Goal: Transaction & Acquisition: Purchase product/service

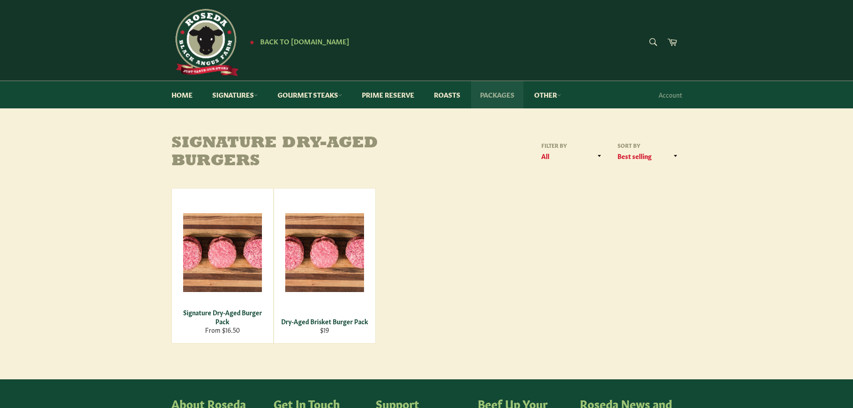
click at [509, 94] on link "Packages" at bounding box center [497, 94] width 52 height 27
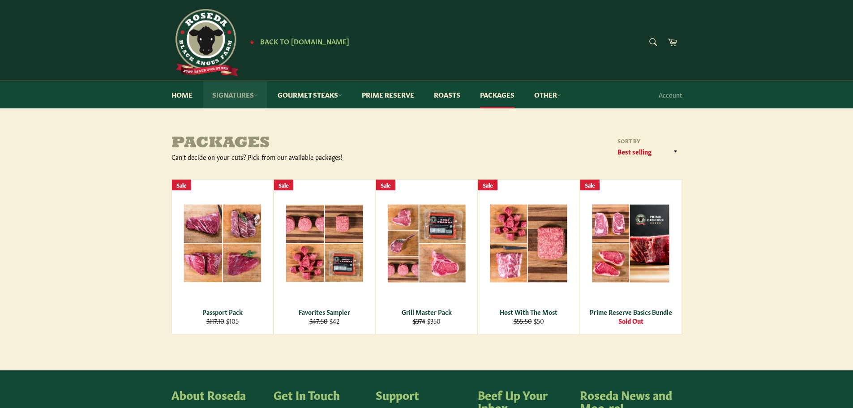
click at [252, 98] on link "Signatures" at bounding box center [235, 94] width 64 height 27
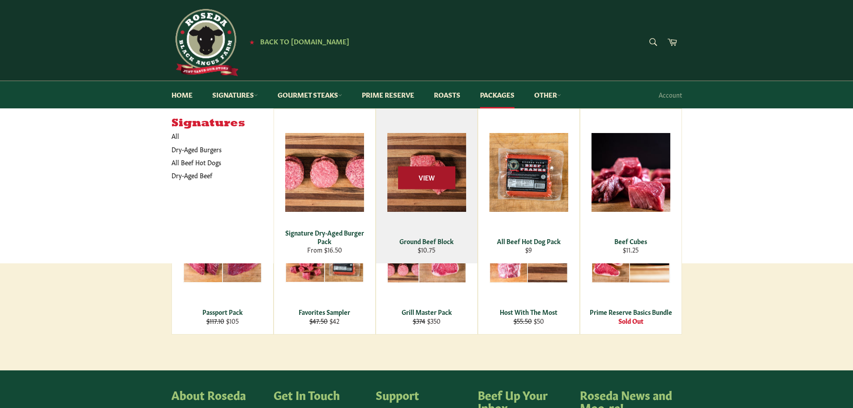
click at [414, 183] on span "View" at bounding box center [426, 178] width 57 height 23
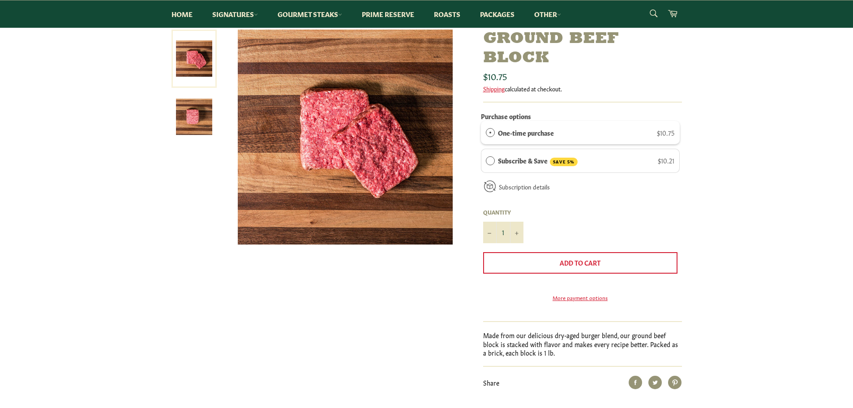
scroll to position [90, 0]
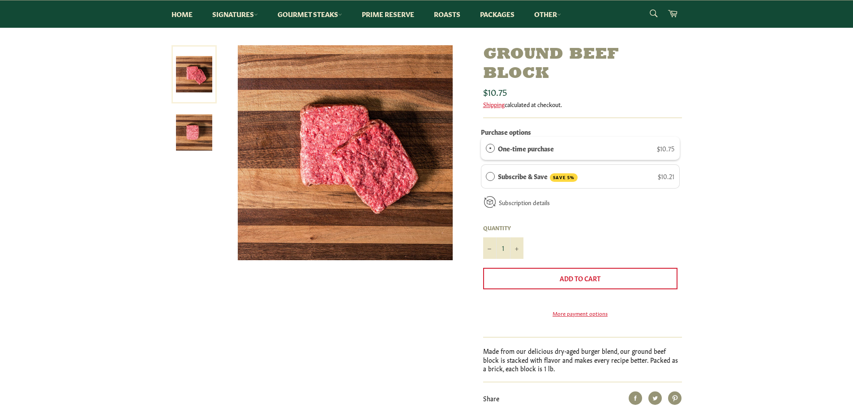
click at [212, 134] on img at bounding box center [194, 132] width 36 height 36
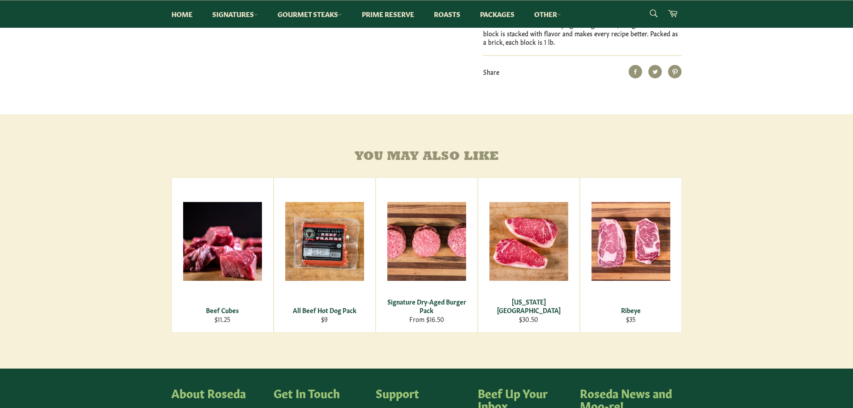
scroll to position [580, 0]
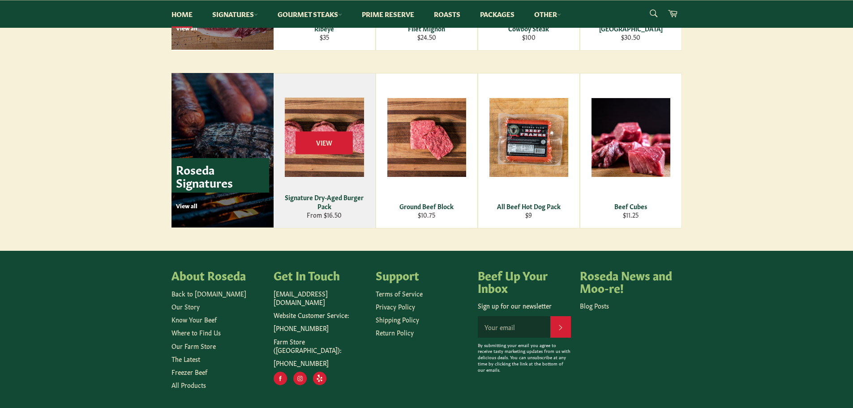
scroll to position [1230, 0]
